Goal: Task Accomplishment & Management: Use online tool/utility

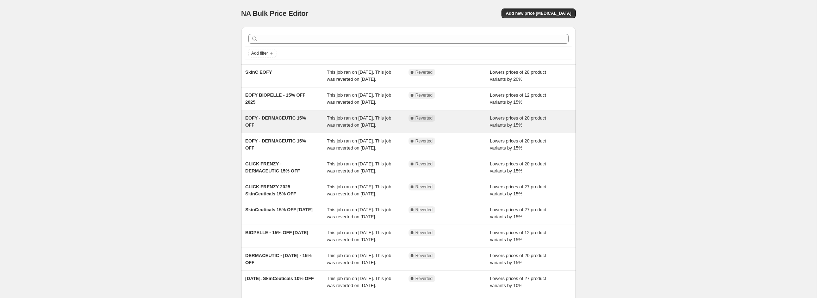
click at [346, 129] on div "This job ran on [DATE]. This job was reverted on [DATE]." at bounding box center [368, 121] width 82 height 14
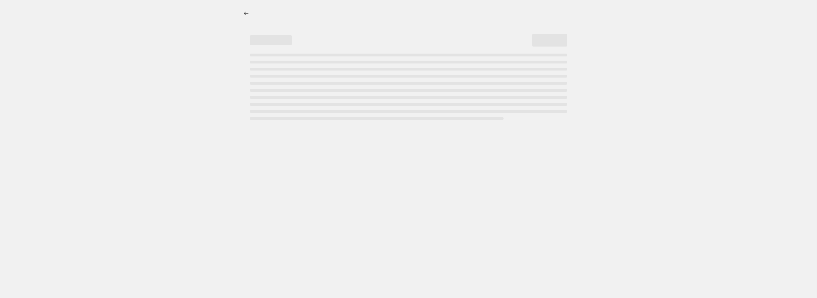
select select "percentage"
select select "collection"
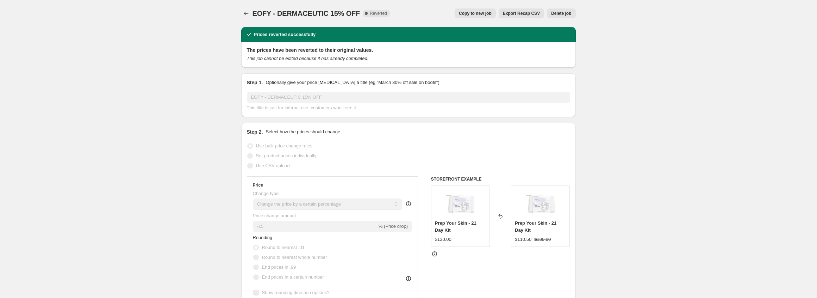
click at [470, 11] on span "Copy to new job" at bounding box center [475, 14] width 33 height 6
select select "percentage"
select select "collection"
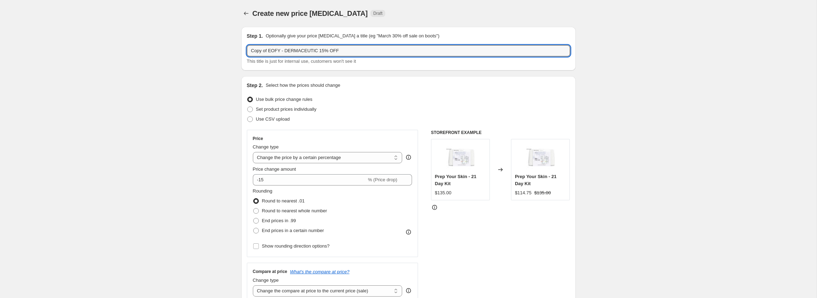
drag, startPoint x: 244, startPoint y: 49, endPoint x: 220, endPoint y: 48, distance: 23.3
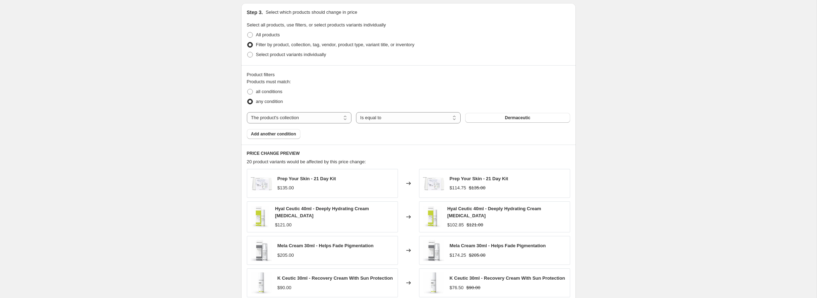
scroll to position [490, 0]
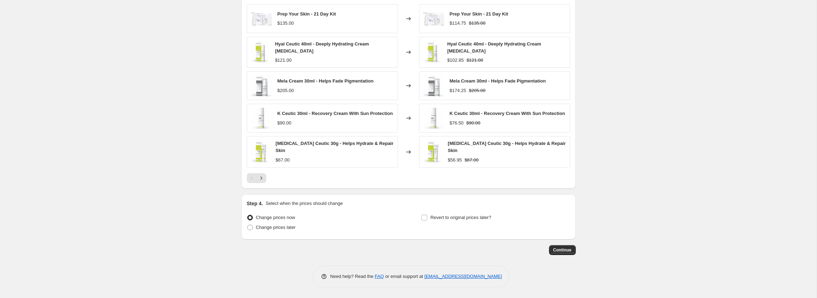
type input "AFTERPAY DAY SALE 2025 - DERMACEUTIC 15% OFF"
click at [424, 218] on input "Revert to original prices later?" at bounding box center [425, 217] width 6 height 6
checkbox input "true"
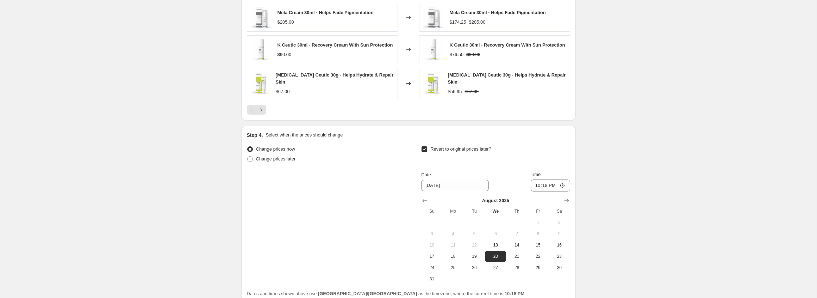
scroll to position [559, 0]
click at [431, 254] on span "17" at bounding box center [431, 255] width 15 height 6
type input "[DATE]"
click at [550, 185] on input "22:18" at bounding box center [550, 185] width 39 height 12
click at [538, 186] on input "22:18" at bounding box center [550, 185] width 39 height 12
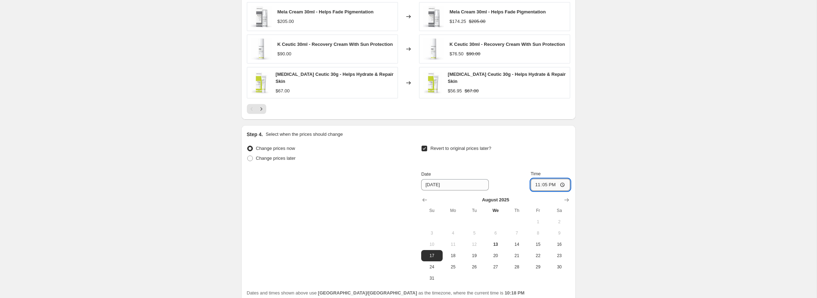
type input "23:59"
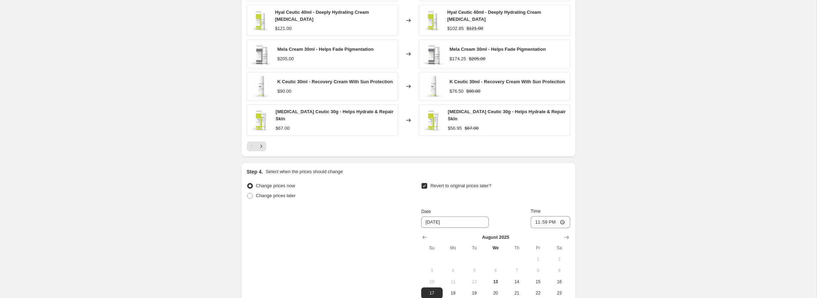
scroll to position [622, 0]
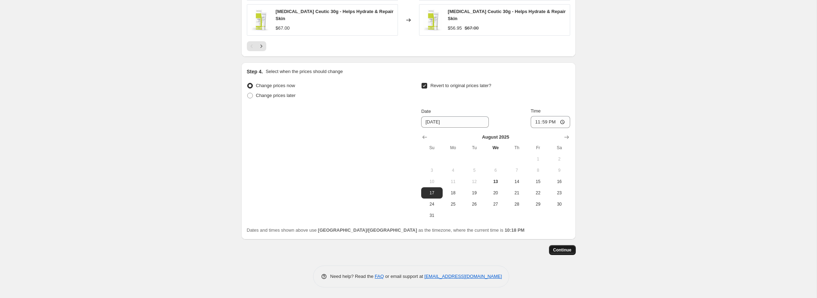
click at [559, 249] on span "Continue" at bounding box center [562, 250] width 18 height 6
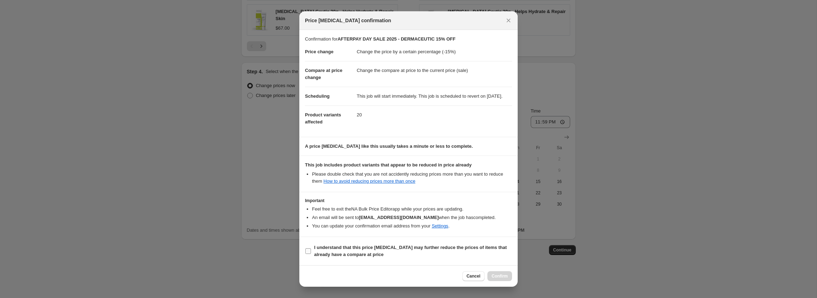
click at [307, 254] on input "I understand that this price [MEDICAL_DATA] may further reduce the prices of it…" at bounding box center [308, 251] width 6 height 6
checkbox input "true"
click at [499, 277] on span "Confirm" at bounding box center [500, 276] width 16 height 6
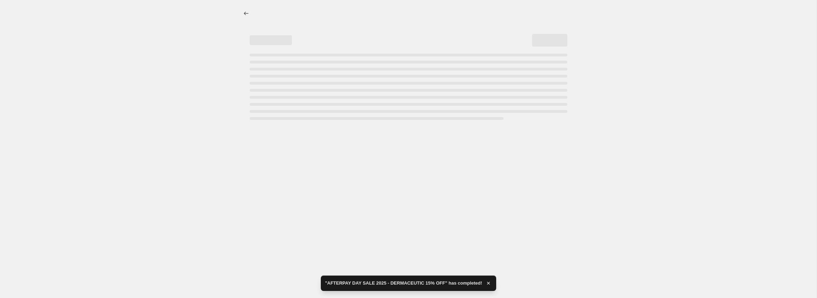
select select "percentage"
select select "collection"
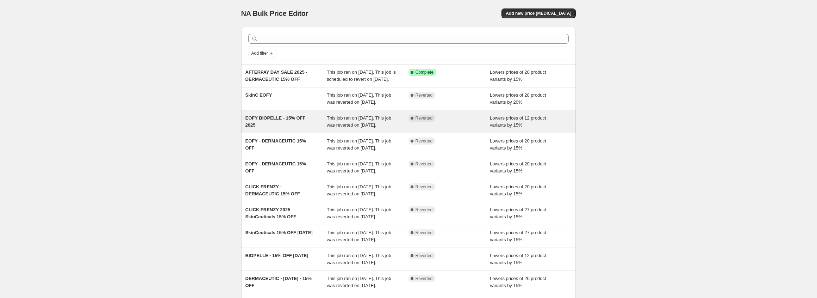
click at [341, 127] on span "This job ran on [DATE]. This job was reverted on [DATE]." at bounding box center [359, 121] width 64 height 12
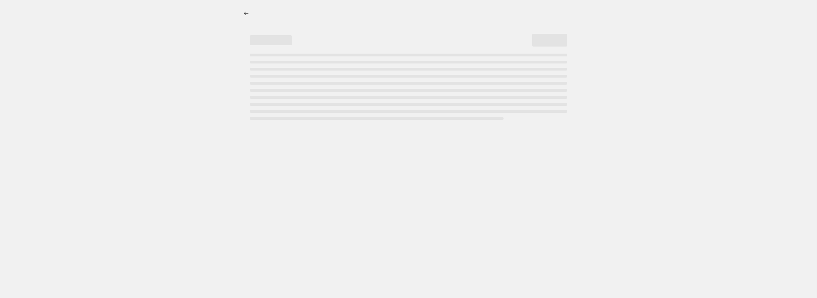
select select "percentage"
select select "collection"
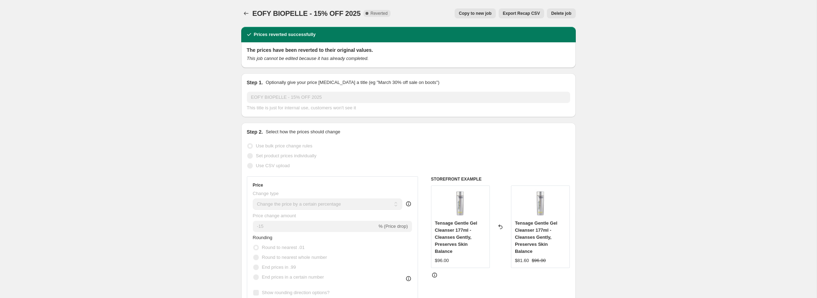
click at [472, 13] on span "Copy to new job" at bounding box center [475, 14] width 33 height 6
select select "percentage"
select select "collection"
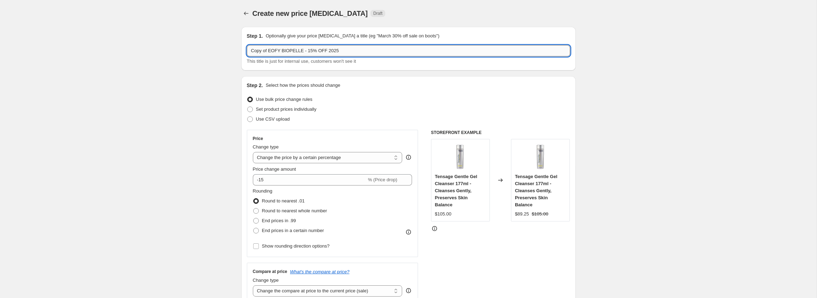
drag, startPoint x: 269, startPoint y: 51, endPoint x: 256, endPoint y: 51, distance: 12.7
click at [250, 51] on input "Copy of EOFY BIOPELLE - 15% OFF 2025" at bounding box center [408, 50] width 323 height 11
drag, startPoint x: 280, startPoint y: 50, endPoint x: 243, endPoint y: 51, distance: 37.0
click at [243, 51] on div "Step 1. Optionally give your price [MEDICAL_DATA] a title (eg "March 30% off sa…" at bounding box center [408, 49] width 335 height 44
click at [319, 51] on input "AFTERPAY DAY SALE BIOPELLE - 15% OFF 2025" at bounding box center [408, 50] width 323 height 11
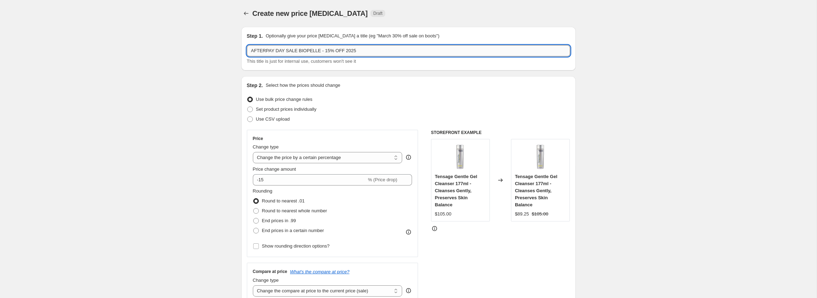
click at [251, 51] on input "AFTERPAY DAY SALE BIOPELLE - 15% OFF 2025" at bounding box center [408, 50] width 323 height 11
click at [286, 51] on input "AFTERPAY DAY SALE BIOPELLE - 15% OFF 2025" at bounding box center [408, 50] width 323 height 11
drag, startPoint x: 366, startPoint y: 51, endPoint x: 357, endPoint y: 52, distance: 8.5
click at [357, 52] on input "AFTERPAY DAY 2025 SALE BIOPELLE - 15% OFF 2025" at bounding box center [408, 50] width 323 height 11
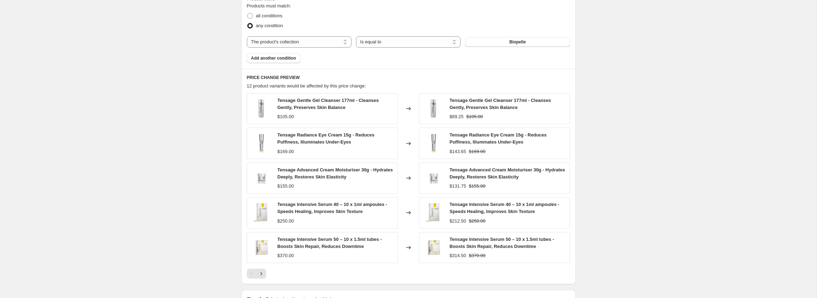
scroll to position [497, 0]
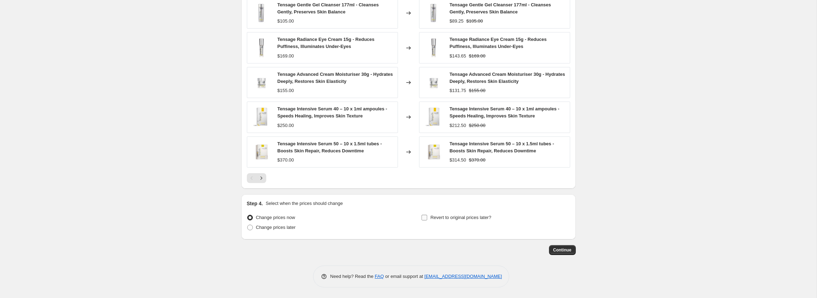
type input "AFTERPAY DAY 2025 SALE BIOPELLE - 15% OFF"
click at [425, 217] on input "Revert to original prices later?" at bounding box center [425, 217] width 6 height 6
checkbox input "true"
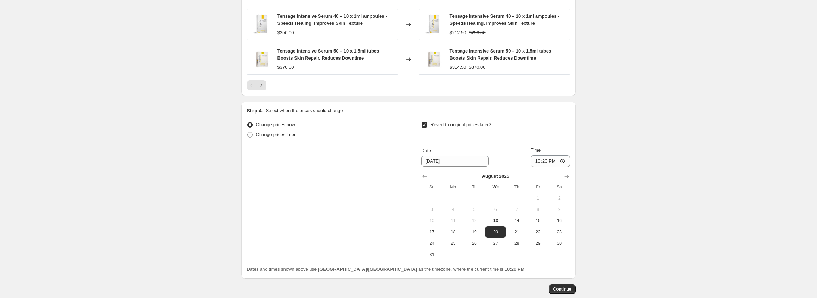
scroll to position [593, 0]
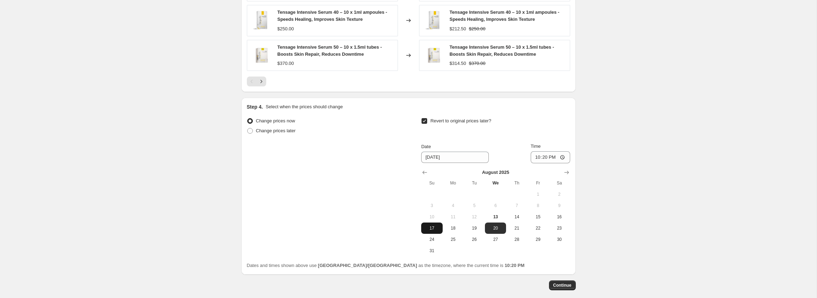
click at [431, 230] on span "17" at bounding box center [431, 228] width 15 height 6
type input "[DATE]"
click at [539, 159] on input "22:20" at bounding box center [550, 157] width 39 height 12
type input "23:59"
click at [555, 285] on span "Continue" at bounding box center [562, 285] width 18 height 6
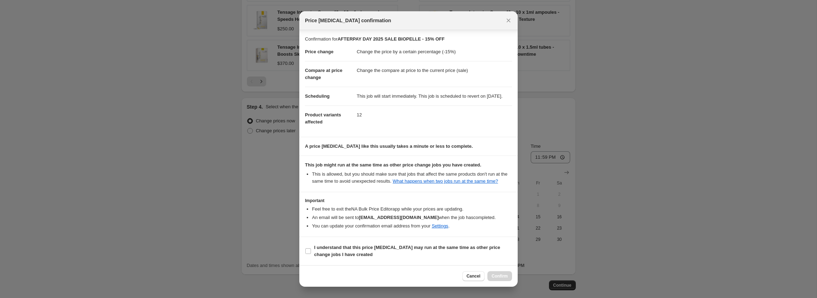
scroll to position [13, 0]
click at [310, 251] on input "I understand that this price [MEDICAL_DATA] may run at the same time as other p…" at bounding box center [308, 251] width 6 height 6
checkbox input "true"
click at [504, 275] on span "Confirm" at bounding box center [500, 276] width 16 height 6
type input "AFTERPAY DAY 2025 SALE BIOPELLE - 15% OFF"
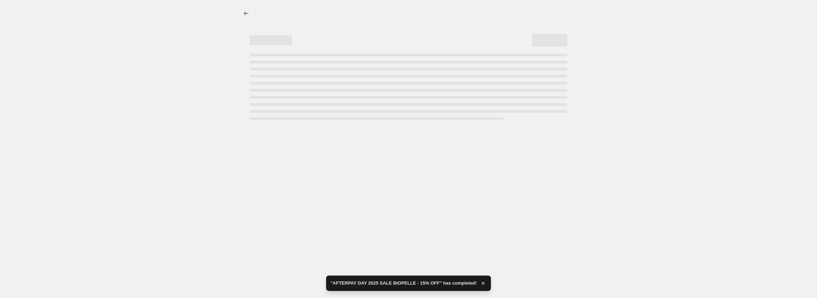
select select "percentage"
select select "collection"
